Goal: Complete application form

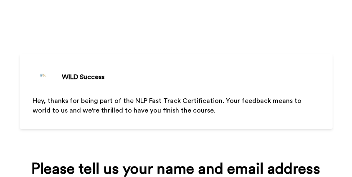
click at [198, 44] on div "WILD Success Hey, thanks for being part of the NLP Fast Track Certification. Yo…" at bounding box center [176, 146] width 313 height 292
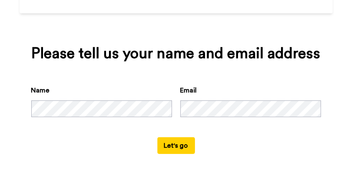
click at [170, 147] on button "Let's go" at bounding box center [176, 145] width 38 height 17
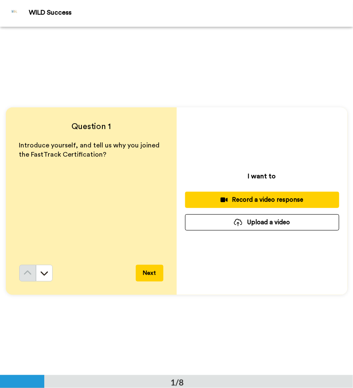
click at [142, 176] on button "Next" at bounding box center [150, 273] width 28 height 17
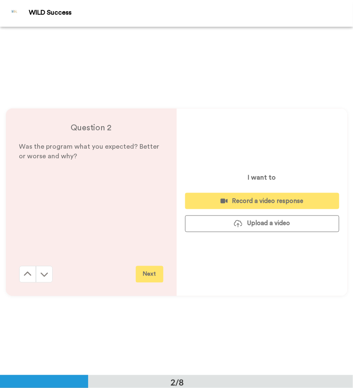
scroll to position [349, 0]
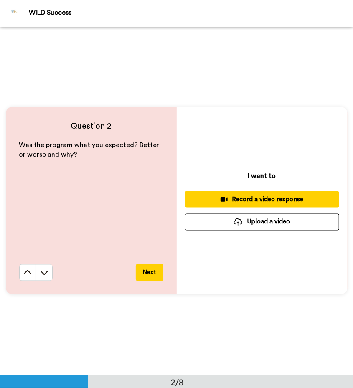
click at [144, 176] on button "Next" at bounding box center [150, 272] width 28 height 17
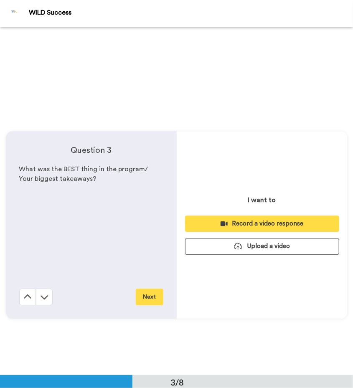
scroll to position [697, 0]
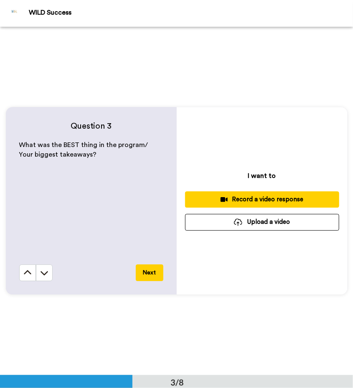
click at [144, 176] on button "Next" at bounding box center [150, 272] width 28 height 17
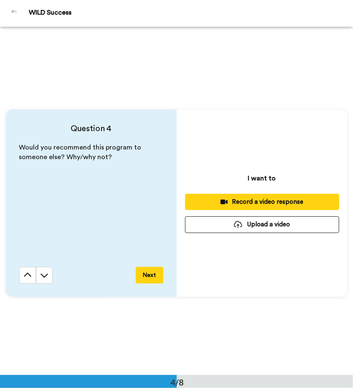
scroll to position [1046, 0]
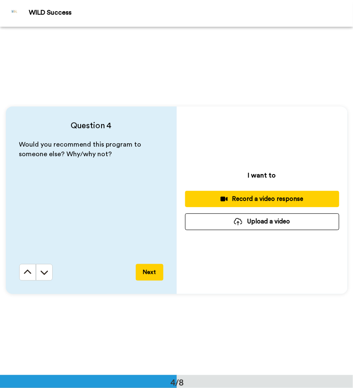
click at [144, 176] on button "Next" at bounding box center [150, 272] width 28 height 17
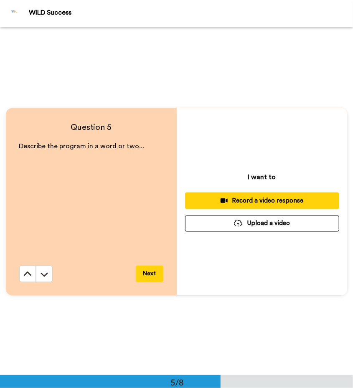
scroll to position [1394, 0]
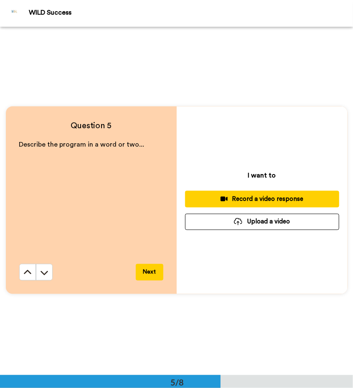
click at [144, 176] on button "Next" at bounding box center [150, 272] width 28 height 17
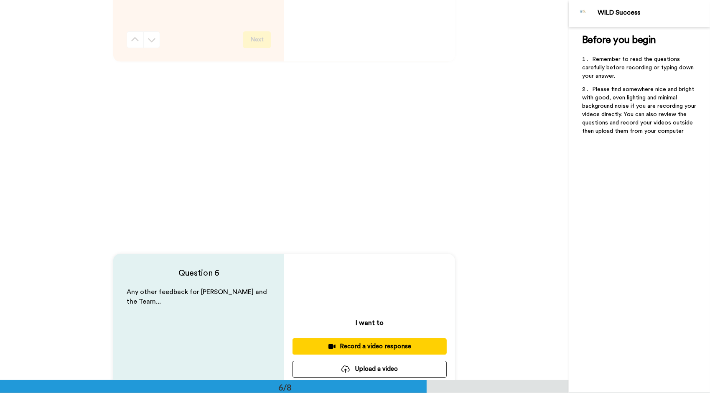
scroll to position [1918, 0]
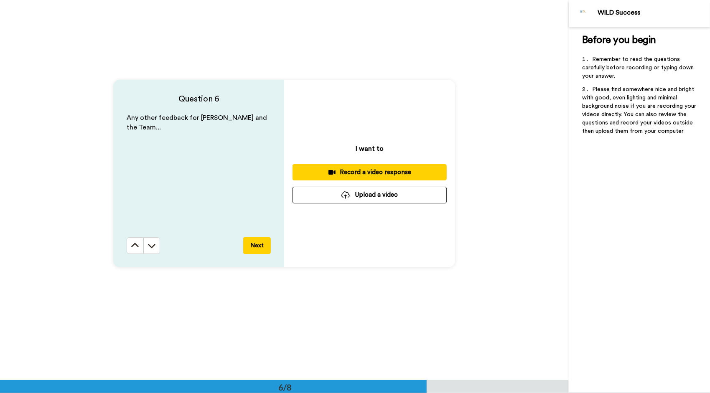
click at [263, 176] on button "Next" at bounding box center [257, 245] width 28 height 17
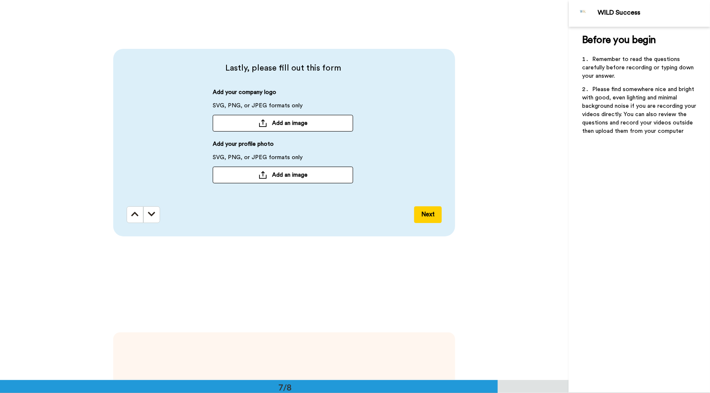
scroll to position [2326, 0]
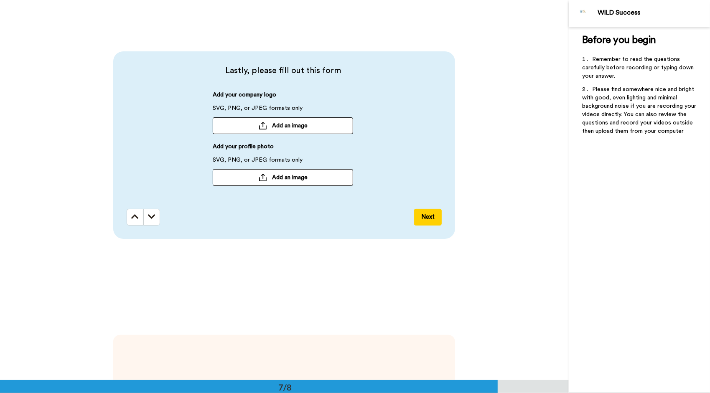
click at [287, 176] on span "Add an image" at bounding box center [290, 177] width 36 height 8
click at [352, 176] on div "Lastly, please fill out this form Add your company logo SVG, PNG, or JPEG forma…" at bounding box center [284, 145] width 569 height 380
click at [352, 176] on button "Next" at bounding box center [428, 217] width 28 height 17
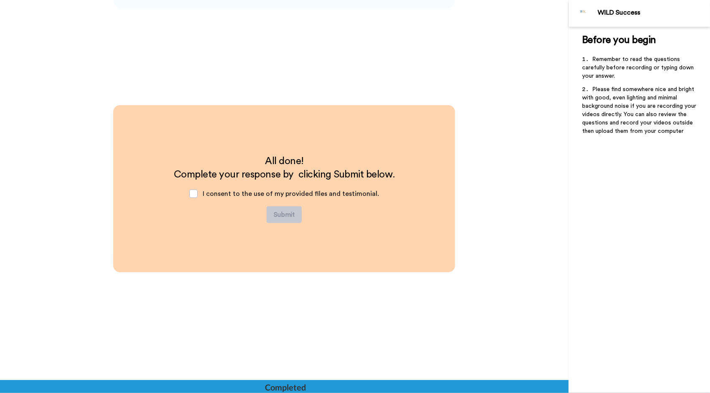
scroll to position [2556, 0]
click at [196, 176] on span at bounding box center [193, 194] width 8 height 8
click at [279, 176] on button "Submit" at bounding box center [284, 214] width 35 height 17
